Goal: Information Seeking & Learning: Learn about a topic

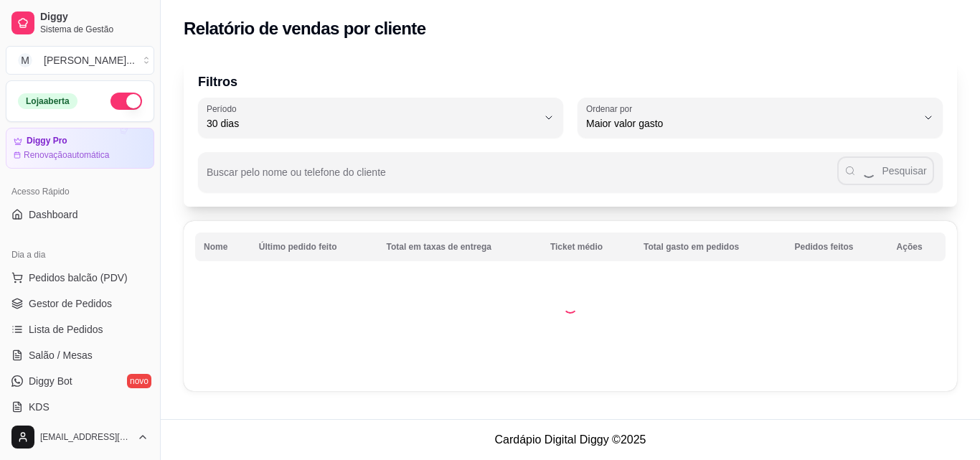
select select "30"
select select "HIGHEST_TOTAL_SPENT_WITH_ORDERS"
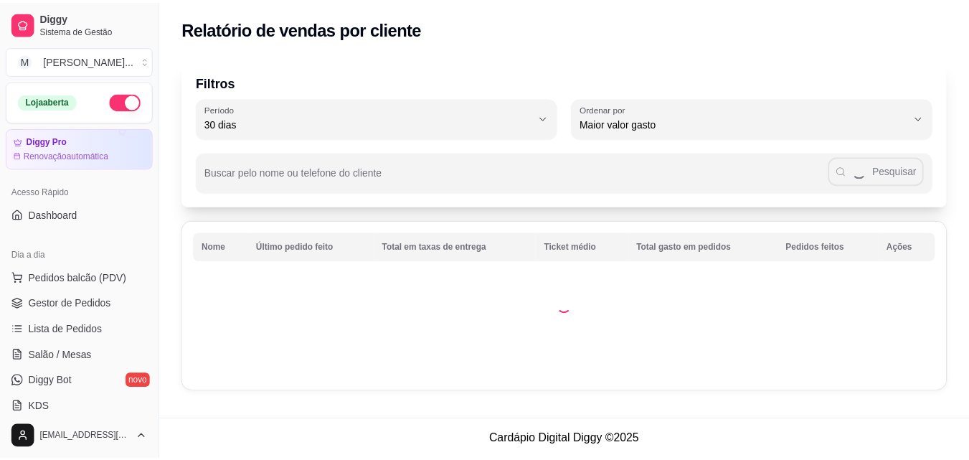
scroll to position [215, 0]
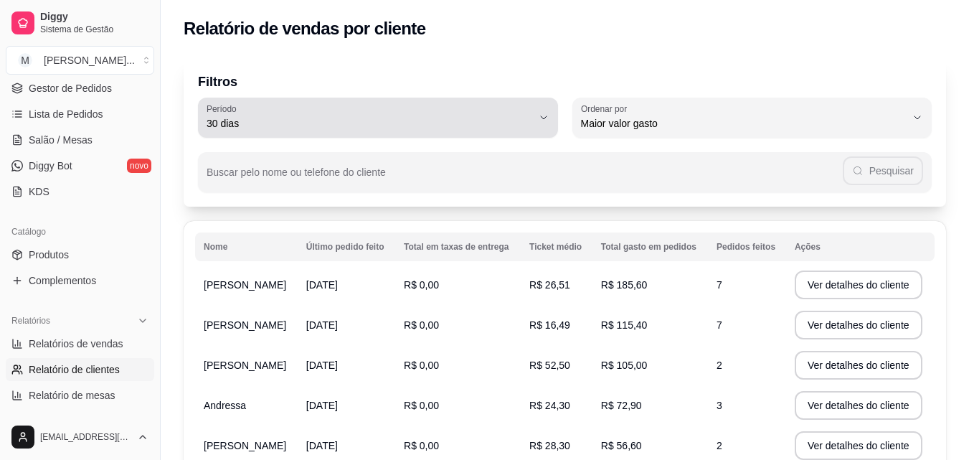
click at [526, 118] on span "30 dias" at bounding box center [370, 123] width 326 height 14
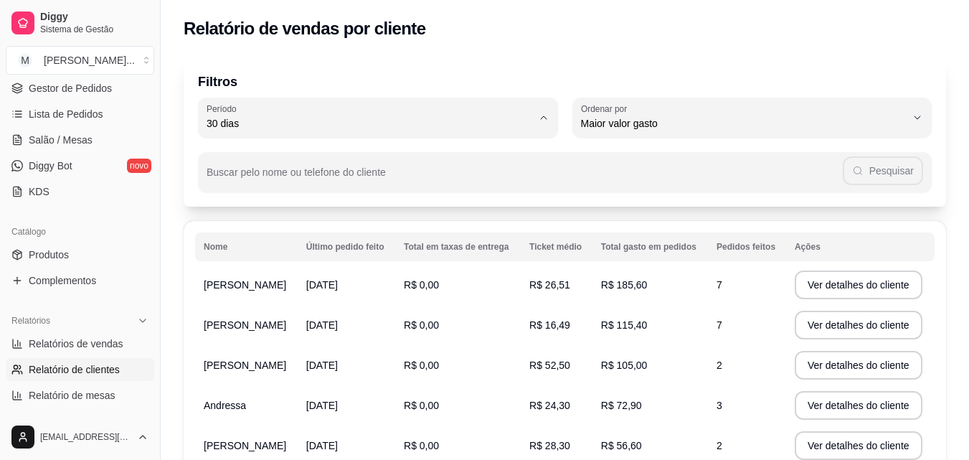
click at [262, 239] on li "15 dias" at bounding box center [378, 228] width 334 height 22
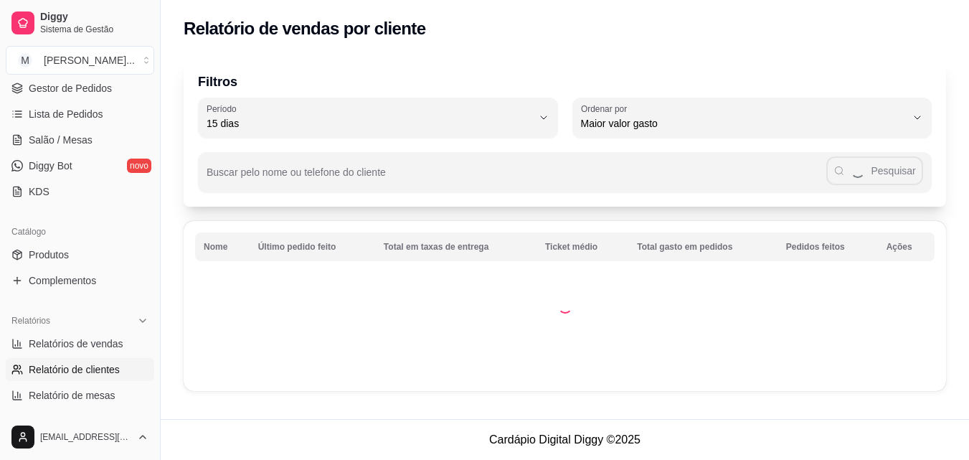
type input "15"
select select "15"
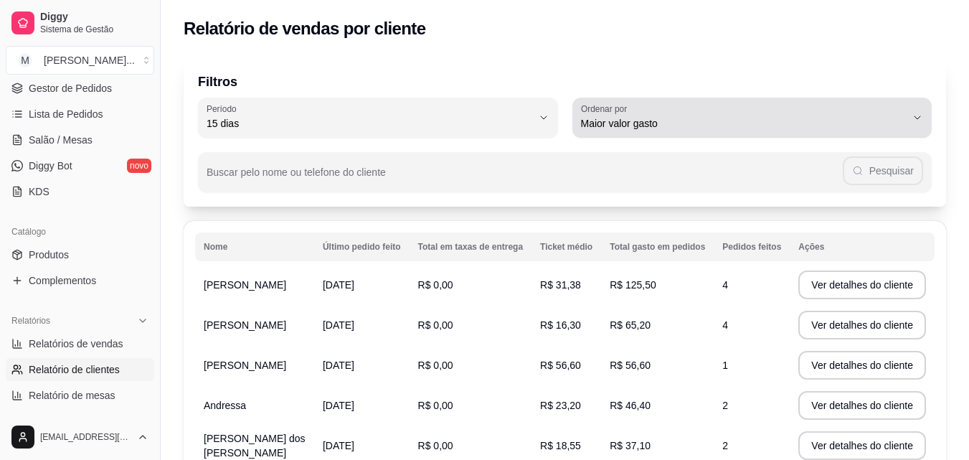
click at [663, 113] on div "Maior valor gasto" at bounding box center [744, 117] width 326 height 29
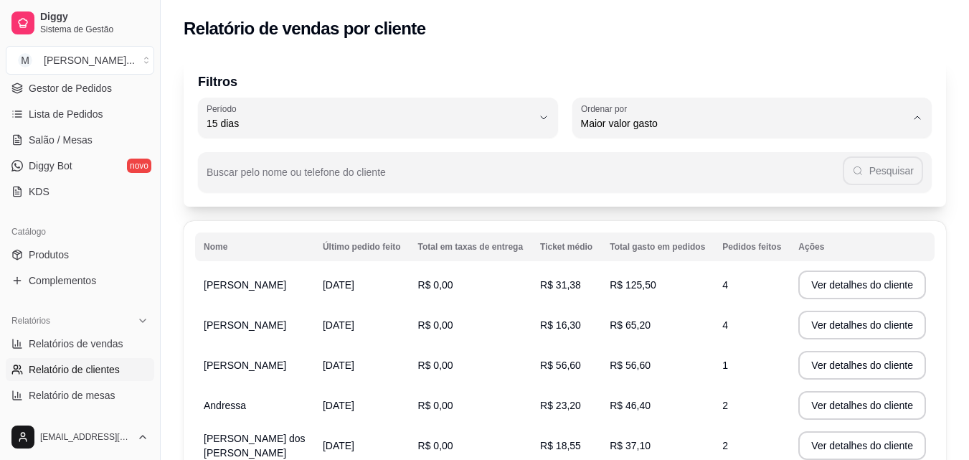
click at [684, 164] on span "Maior número de pedidos" at bounding box center [745, 158] width 310 height 14
type input "HIGHEST_ORDER_COUNT"
select select "HIGHEST_ORDER_COUNT"
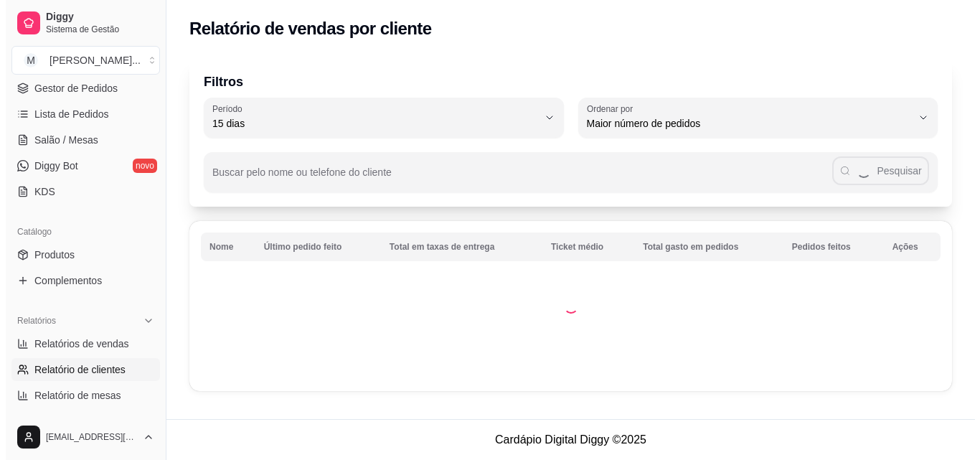
scroll to position [0, 0]
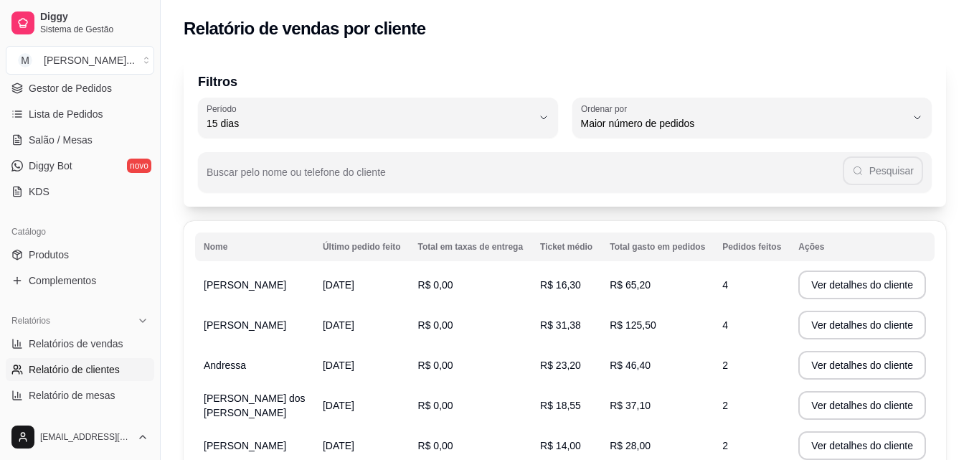
click at [617, 142] on div "Buscar pelo nome ou telefone do cliente Pesquisar" at bounding box center [565, 165] width 734 height 54
click at [624, 110] on label "Ordenar por" at bounding box center [606, 109] width 51 height 12
click at [655, 211] on span "Maior valor gasto" at bounding box center [745, 205] width 310 height 14
type input "HIGHEST_TOTAL_SPENT_WITH_ORDERS"
select select "HIGHEST_TOTAL_SPENT_WITH_ORDERS"
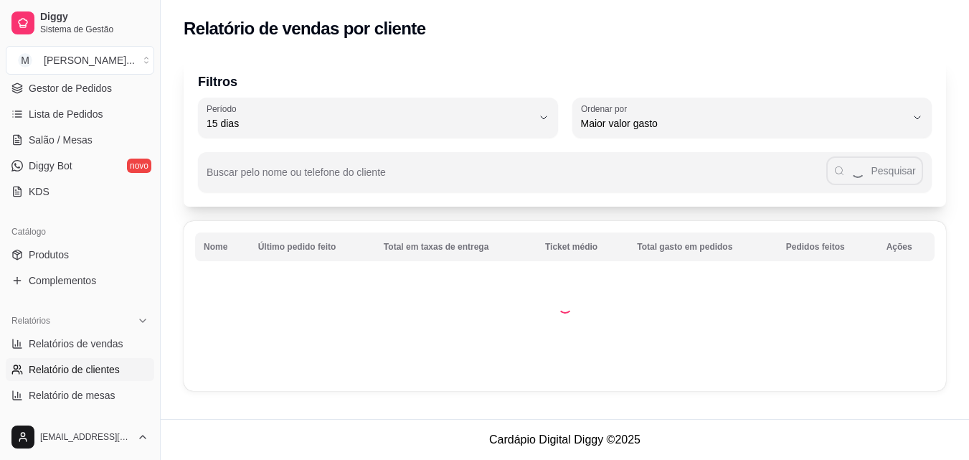
click at [660, 201] on span "Maior valor gasto" at bounding box center [753, 205] width 310 height 14
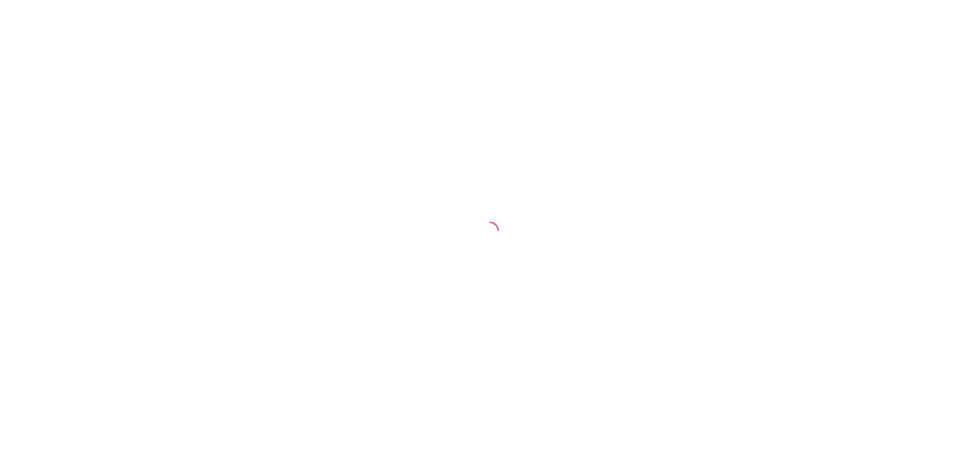
select select "30"
select select "HIGHEST_TOTAL_SPENT_WITH_ORDERS"
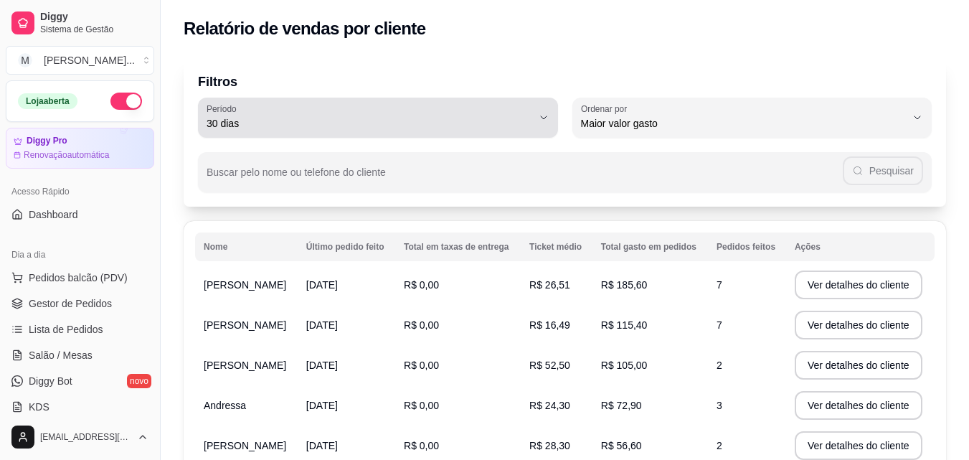
click at [267, 115] on div "30 dias" at bounding box center [370, 117] width 326 height 29
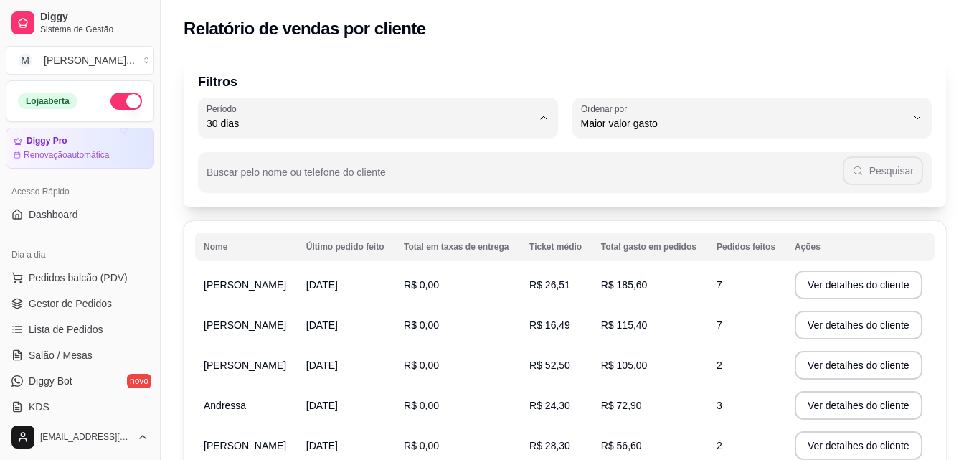
click at [249, 229] on span "15 dias" at bounding box center [371, 228] width 310 height 14
type input "15"
select select "15"
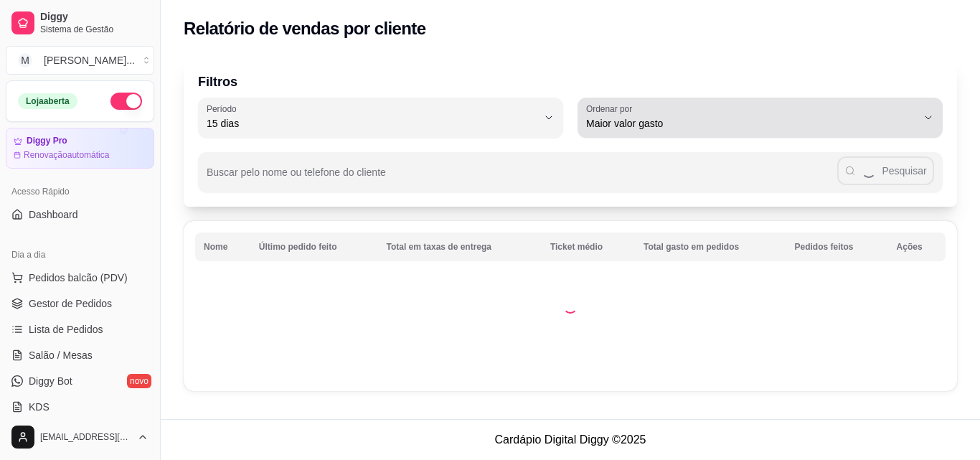
click at [640, 132] on button "Ordenar por Maior valor gasto" at bounding box center [759, 118] width 365 height 40
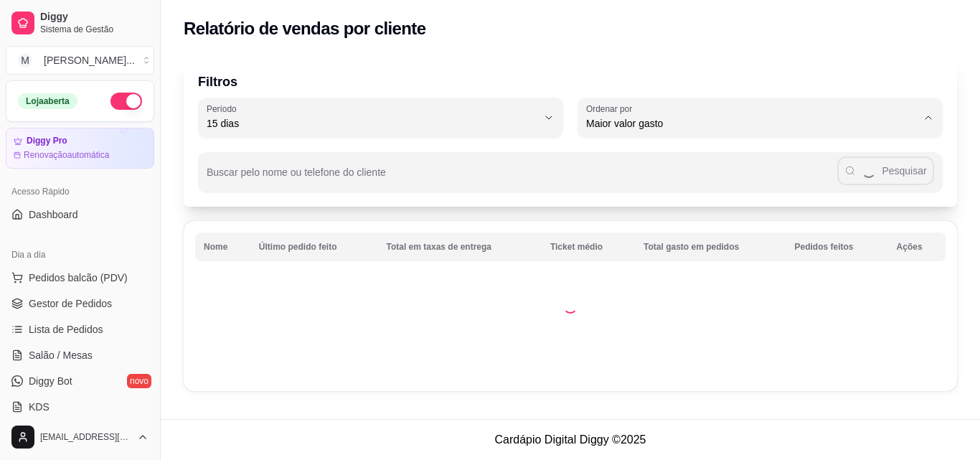
click at [677, 159] on span "Maior número de pedidos" at bounding box center [753, 158] width 315 height 14
type input "HIGHEST_ORDER_COUNT"
select select "HIGHEST_ORDER_COUNT"
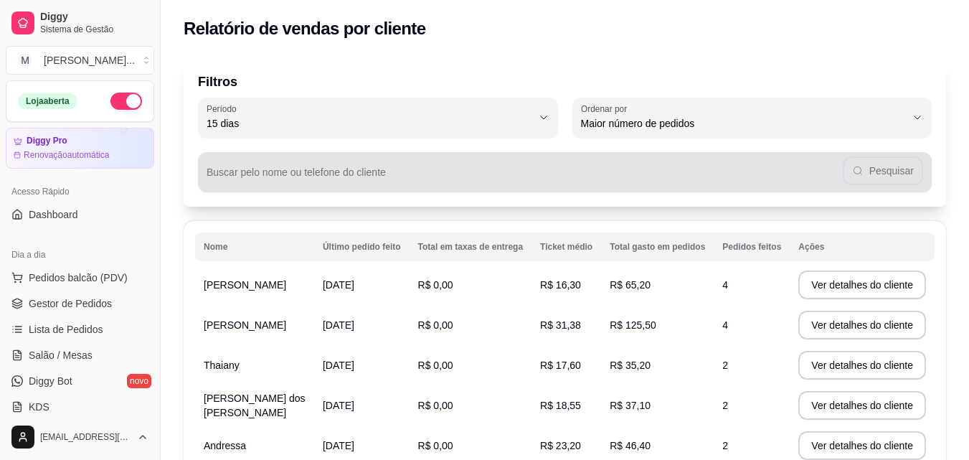
click at [653, 123] on span "Maior número de pedidos" at bounding box center [744, 123] width 326 height 14
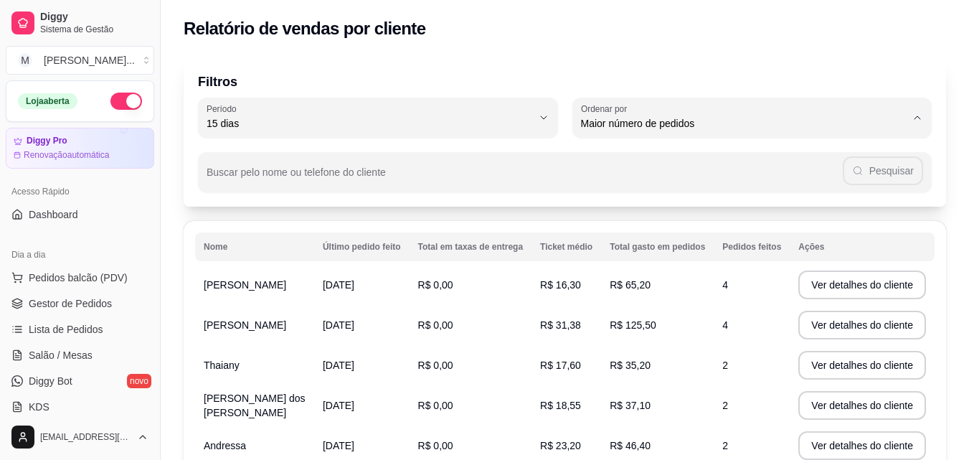
click at [635, 163] on span "Maior número de pedidos" at bounding box center [745, 158] width 310 height 14
select select
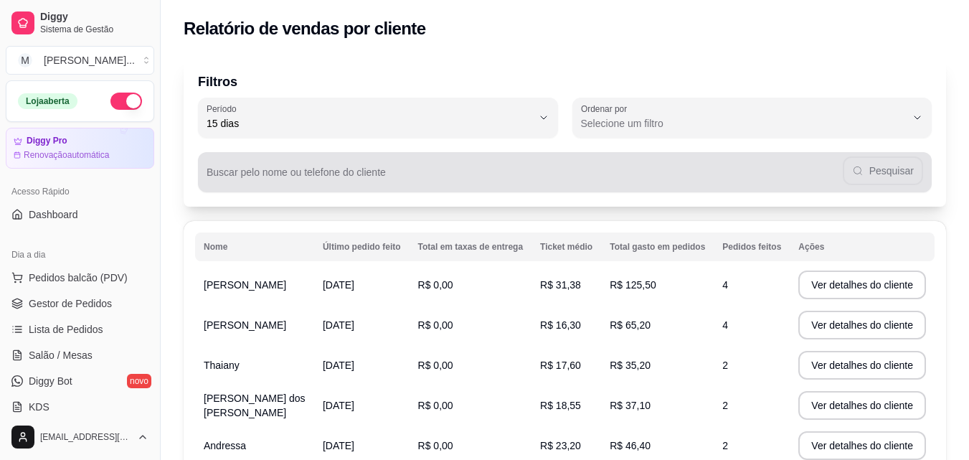
click at [618, 115] on div "Selecione um filtro" at bounding box center [744, 117] width 326 height 29
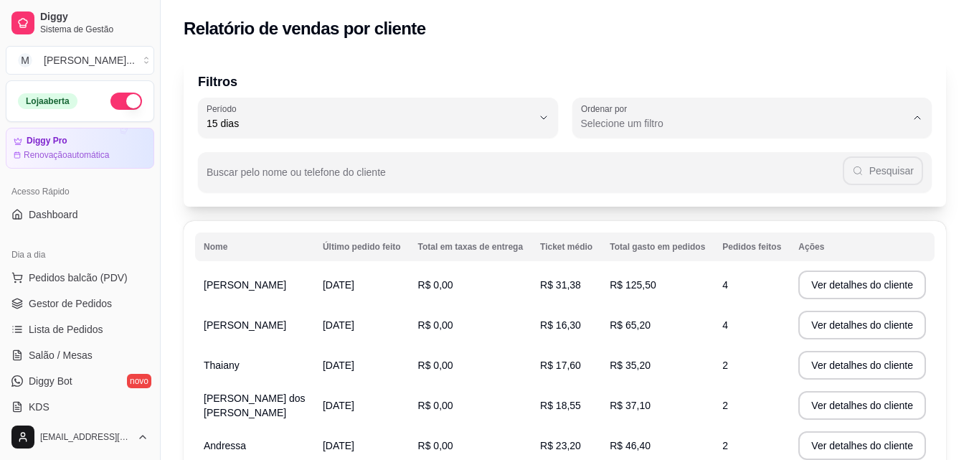
click at [632, 156] on span "Maior número de pedidos" at bounding box center [745, 158] width 310 height 14
type input "HIGHEST_ORDER_COUNT"
select select "HIGHEST_ORDER_COUNT"
